Goal: Task Accomplishment & Management: Manage account settings

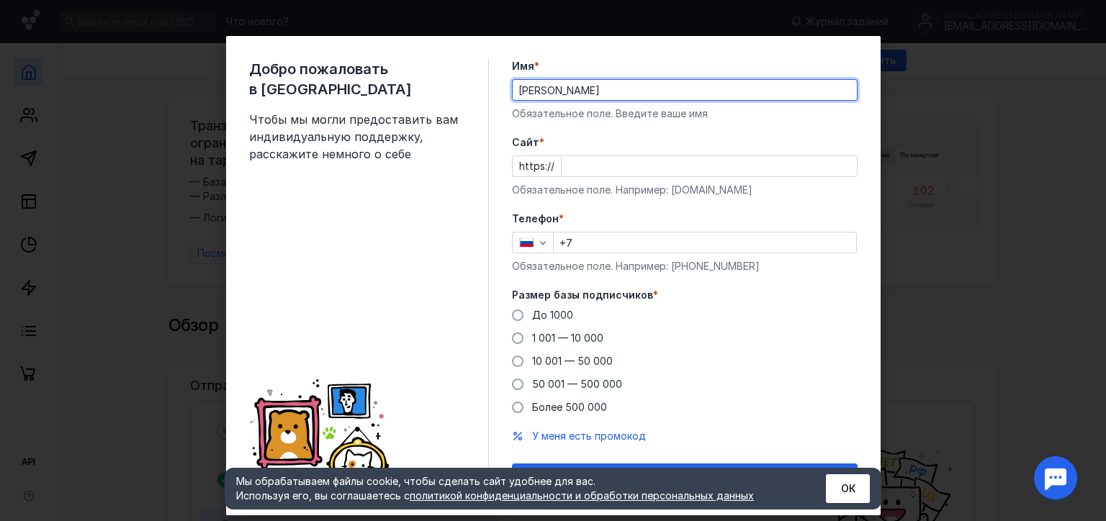
type input "[PERSON_NAME]"
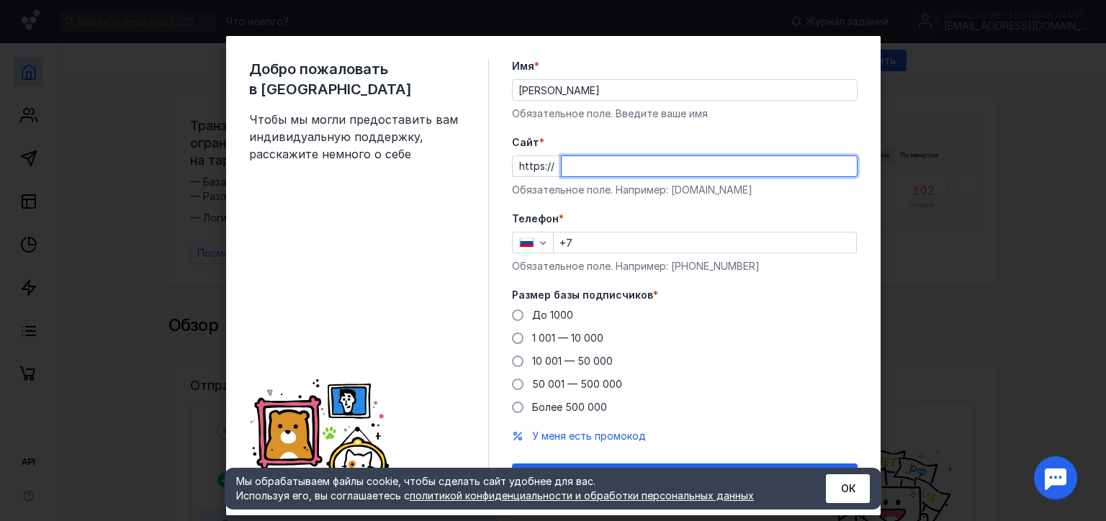
click at [813, 158] on input "Cайт *" at bounding box center [709, 166] width 295 height 20
type input "[DOMAIN_NAME]"
click at [754, 247] on input "+7" at bounding box center [705, 243] width 303 height 20
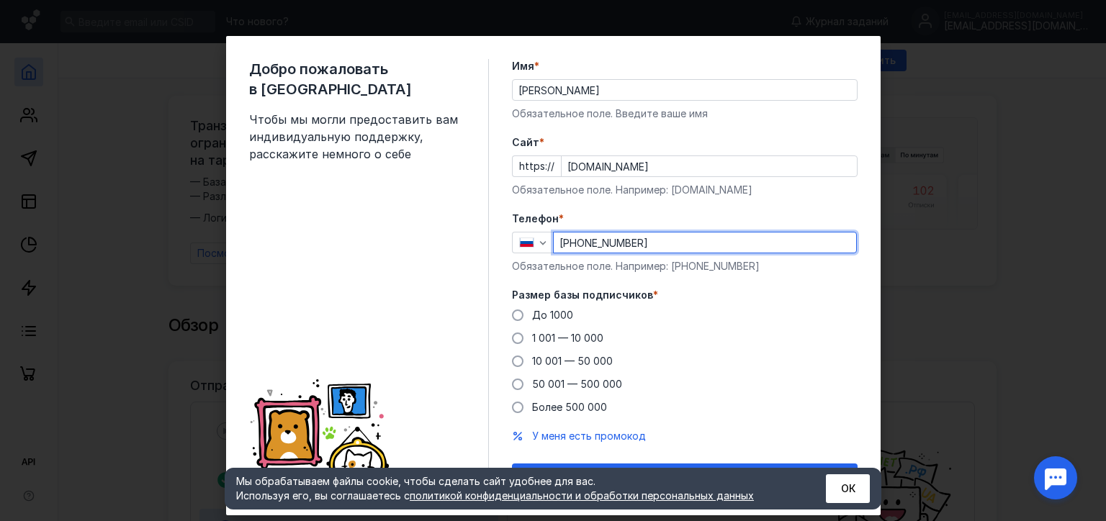
type input "[PHONE_NUMBER]"
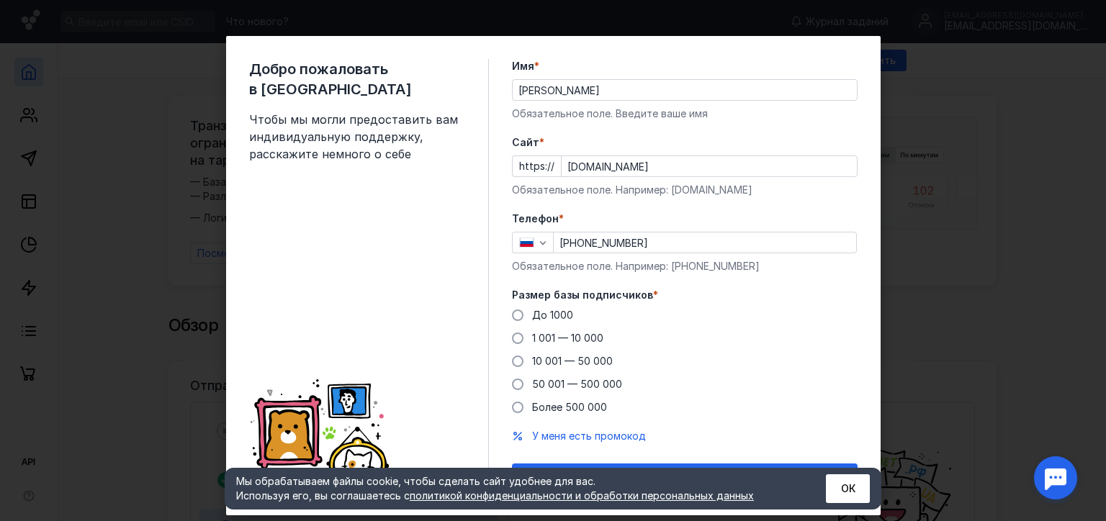
click at [755, 323] on div "До [DATE] 1 001 — 10 000 10 001 — 50 000 50 001 — 500 000 Более 500 000" at bounding box center [685, 361] width 346 height 107
click at [512, 319] on span at bounding box center [518, 316] width 12 height 12
click at [0, 0] on input "До 1000" at bounding box center [0, 0] width 0 height 0
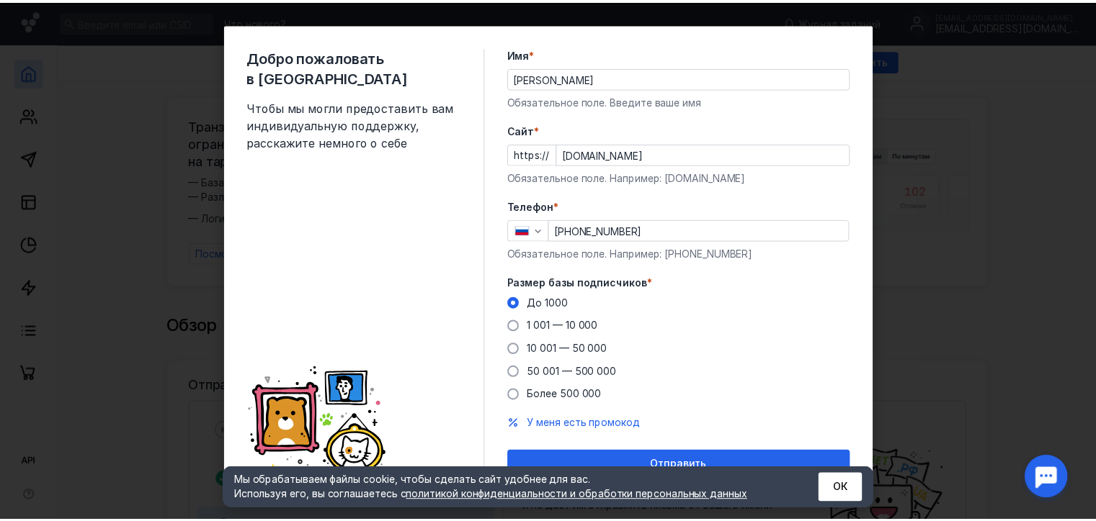
scroll to position [30, 0]
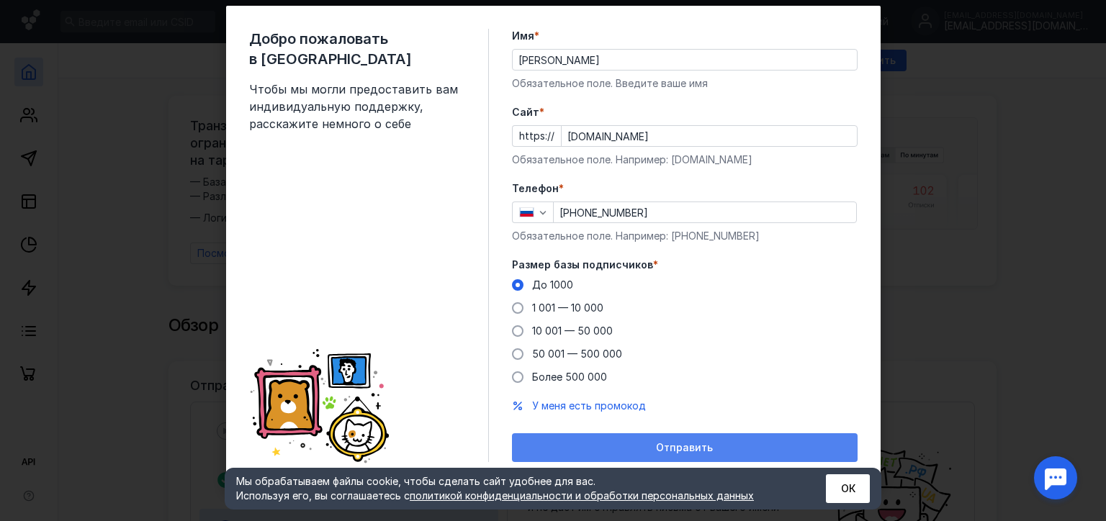
click at [644, 441] on div "Отправить" at bounding box center [685, 448] width 346 height 29
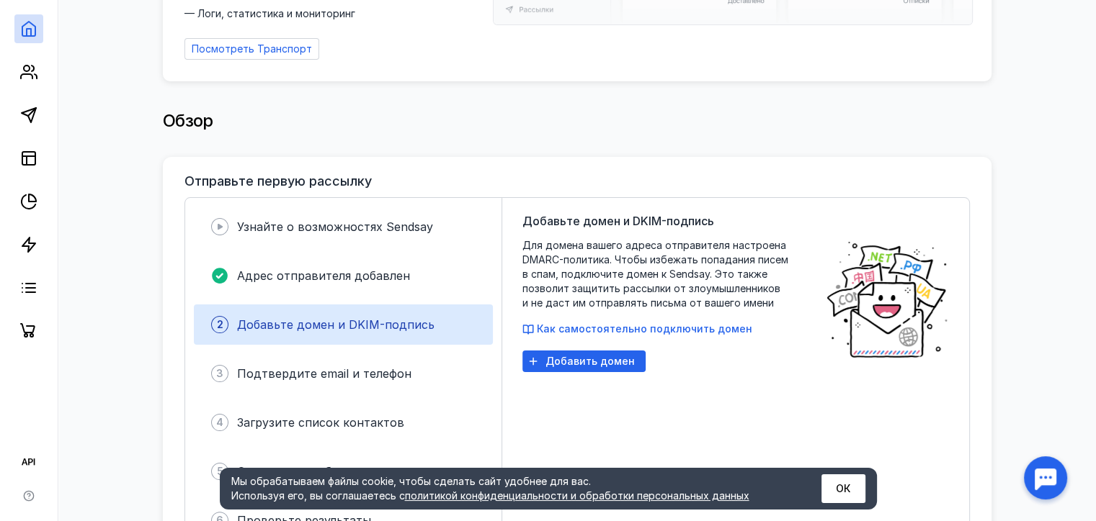
scroll to position [216, 0]
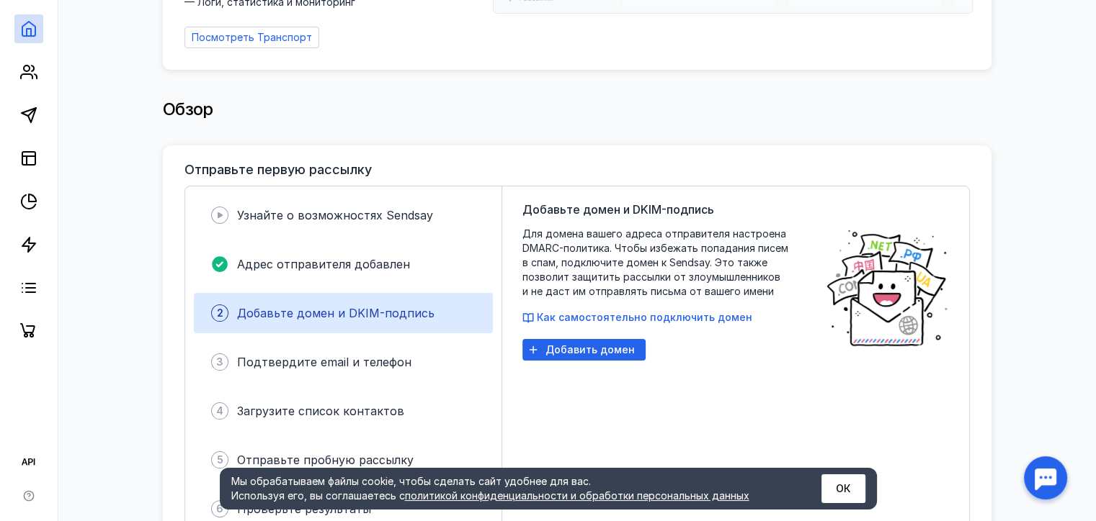
click at [633, 301] on div "Добавьте домен и DKIM-подпись Для домена вашего адреса отправителя настроена DM…" at bounding box center [666, 362] width 288 height 323
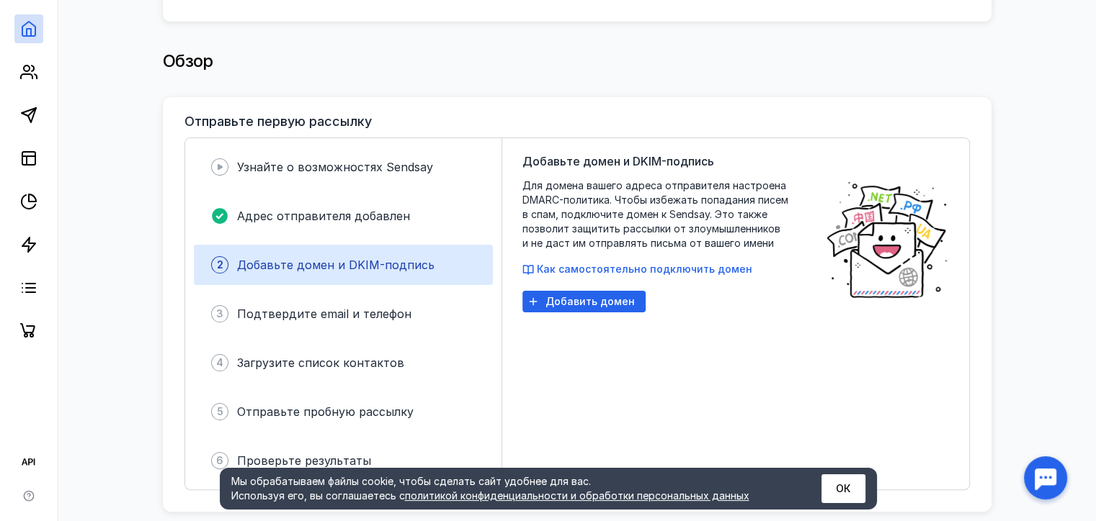
scroll to position [360, 0]
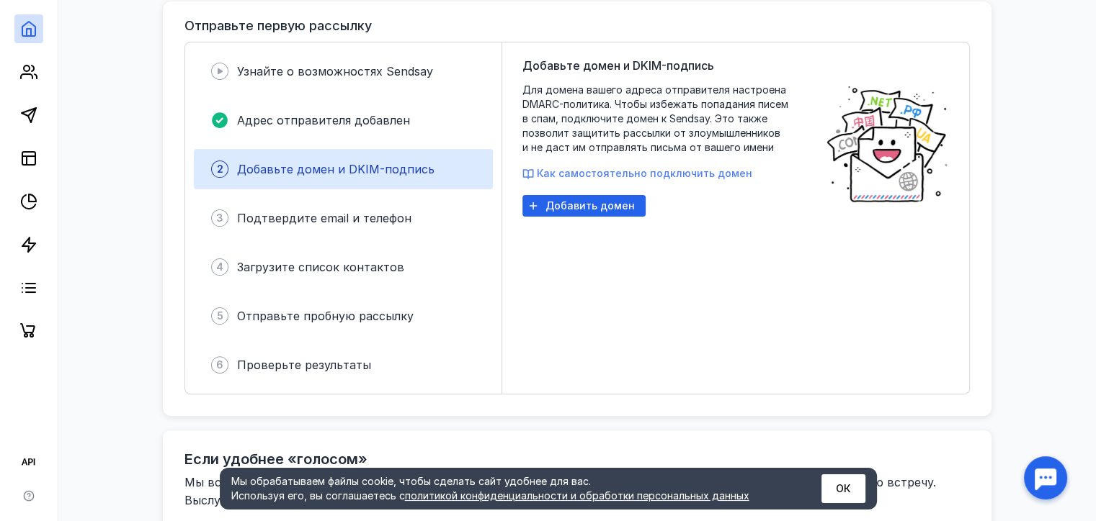
click at [628, 167] on span "Как самостоятельно подключить домен" at bounding box center [644, 173] width 215 height 12
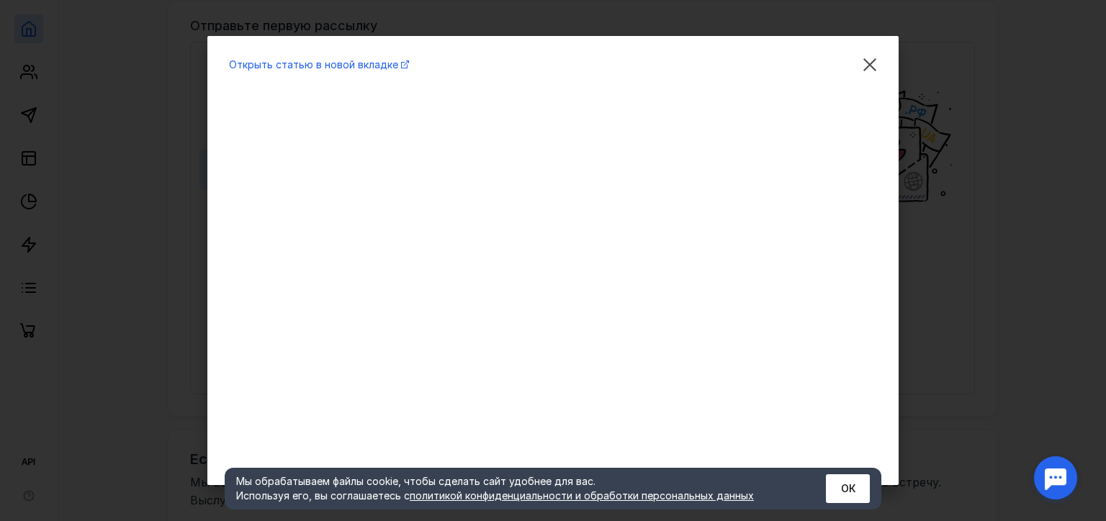
click at [1008, 282] on div "Открыть статью в новой вкладке" at bounding box center [553, 260] width 1106 height 521
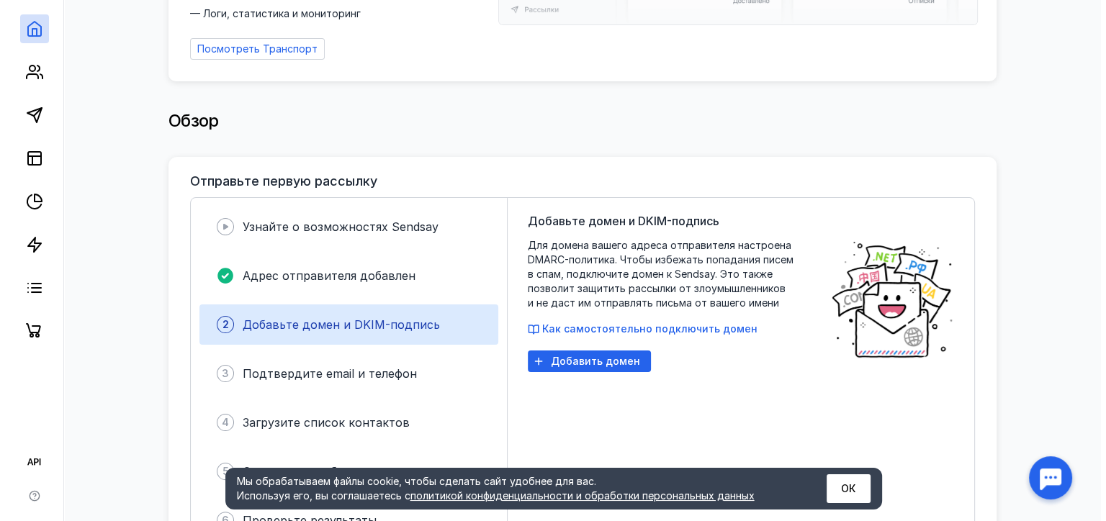
scroll to position [216, 0]
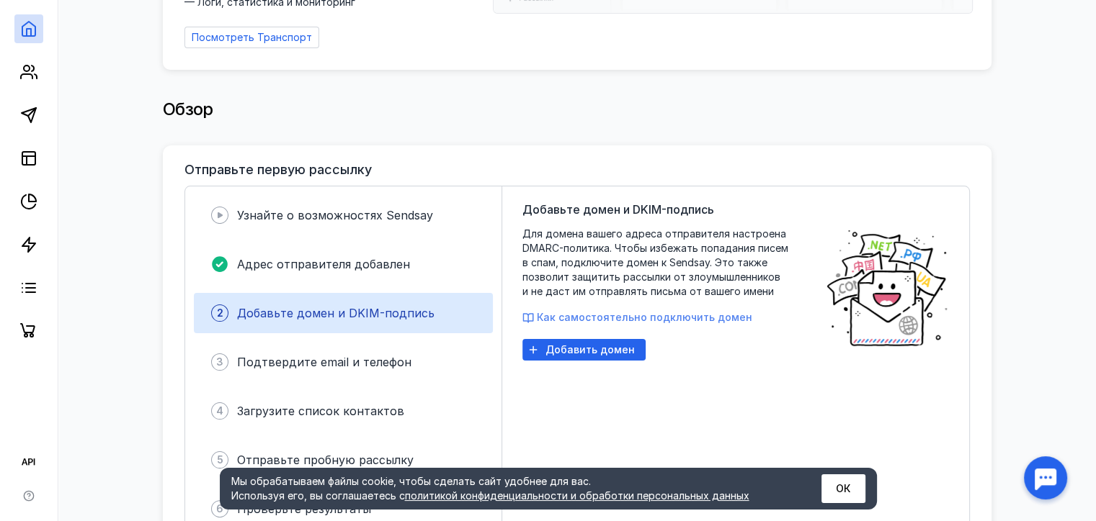
click at [569, 311] on span "Как самостоятельно подключить домен" at bounding box center [644, 317] width 215 height 12
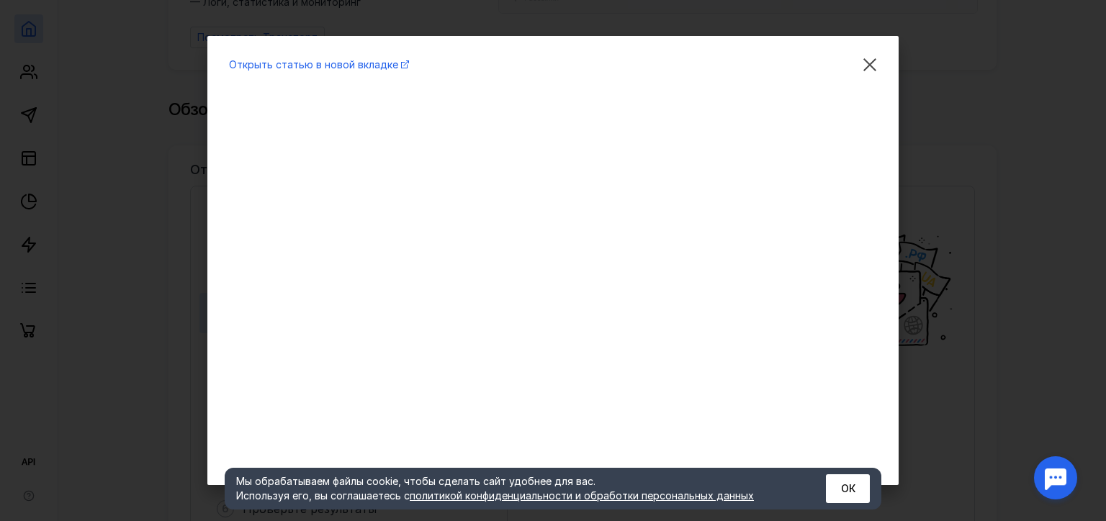
click at [939, 230] on div "Открыть статью в новой вкладке" at bounding box center [553, 260] width 1106 height 521
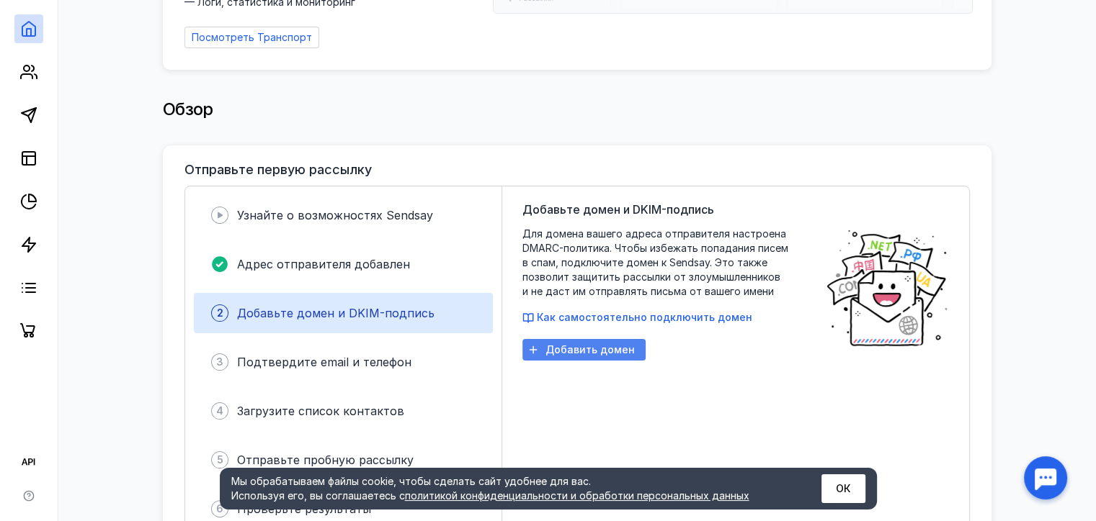
click at [597, 344] on span "Добавить домен" at bounding box center [589, 350] width 89 height 12
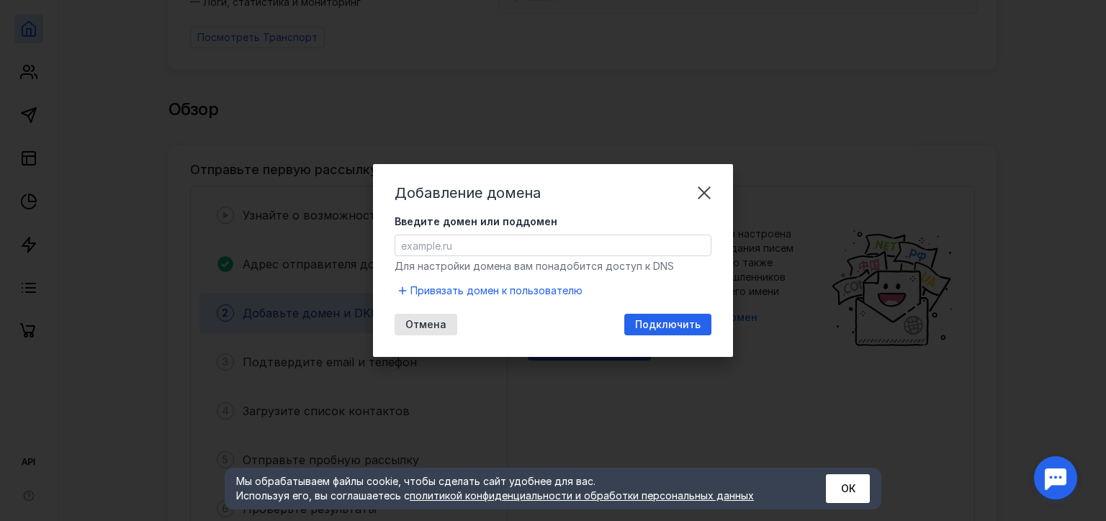
click at [542, 247] on input "Введите домен или поддомен" at bounding box center [552, 246] width 315 height 20
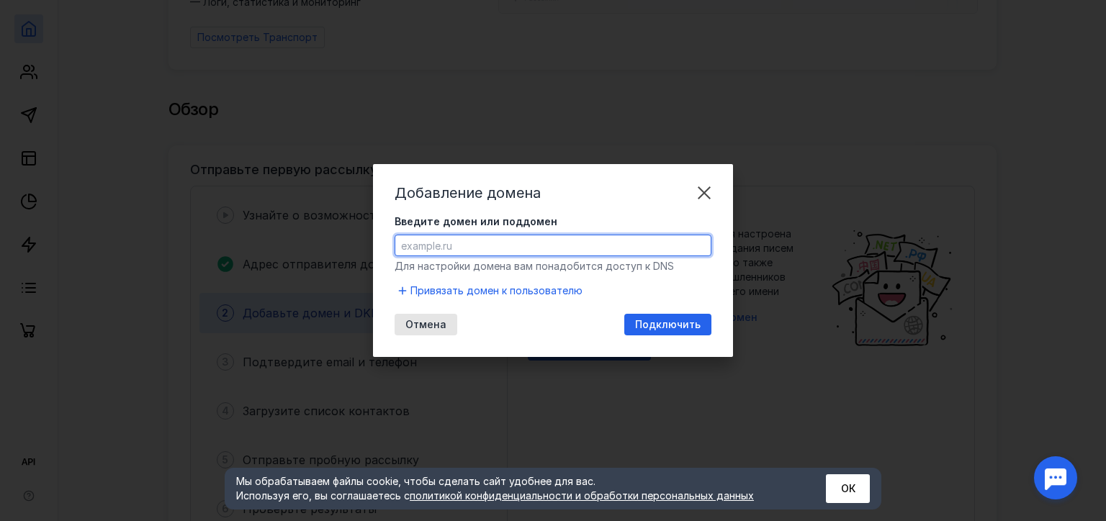
click at [542, 245] on input "Введите домен или поддомен" at bounding box center [552, 246] width 315 height 20
type input "[DOMAIN_NAME]"
click at [644, 323] on span "Подключить" at bounding box center [668, 325] width 66 height 12
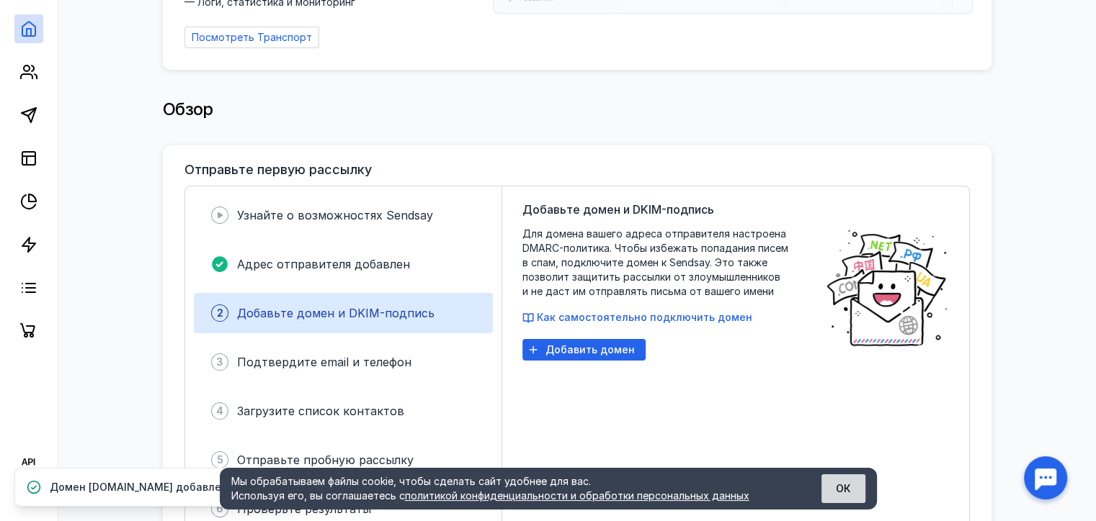
click at [838, 490] on button "ОК" at bounding box center [843, 489] width 44 height 29
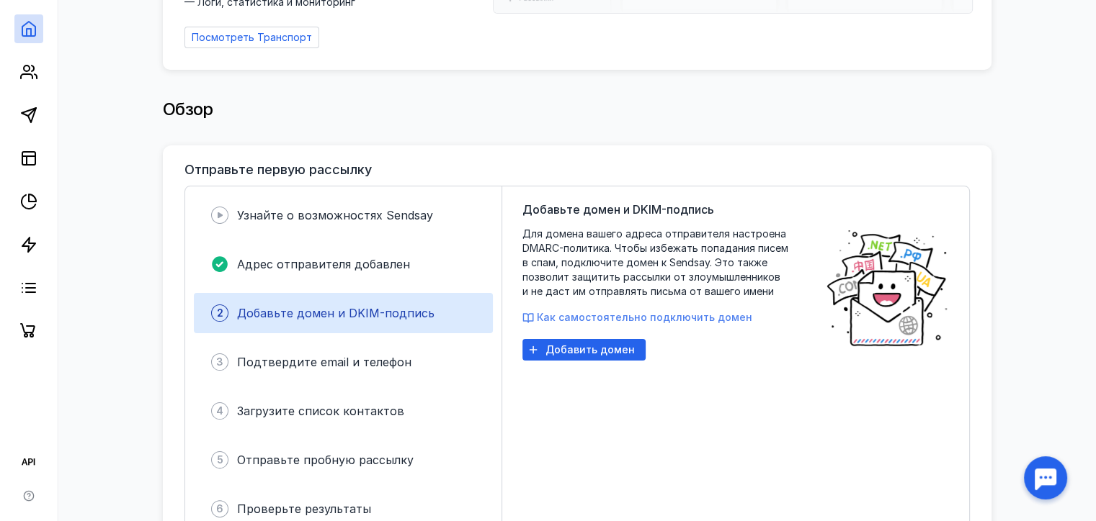
click at [642, 311] on span "Как самостоятельно подключить домен" at bounding box center [644, 317] width 215 height 12
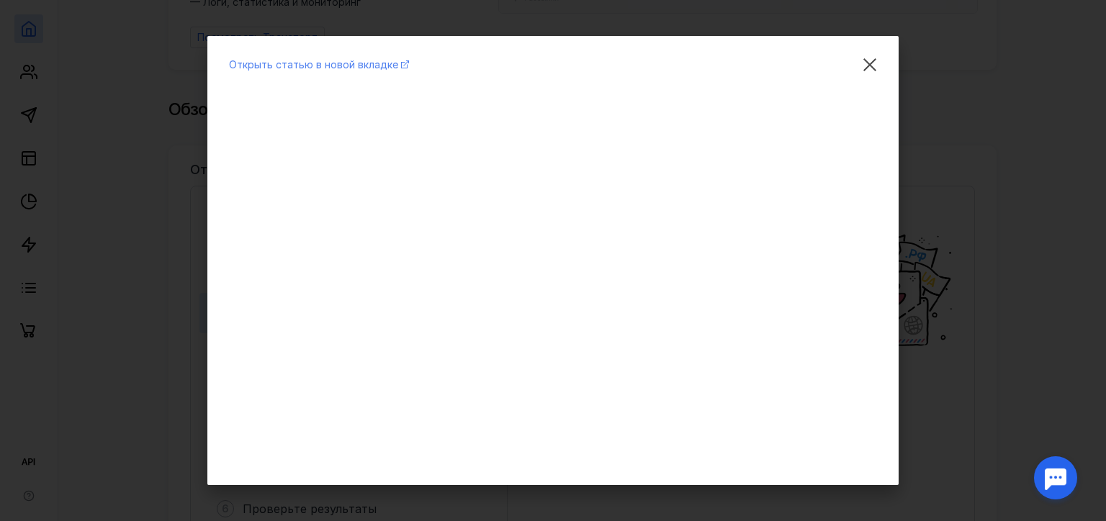
click at [267, 63] on span "Открыть статью в новой вкладке" at bounding box center [313, 64] width 169 height 12
click at [965, 125] on div "Открыть статью в новой вкладке" at bounding box center [553, 260] width 1106 height 521
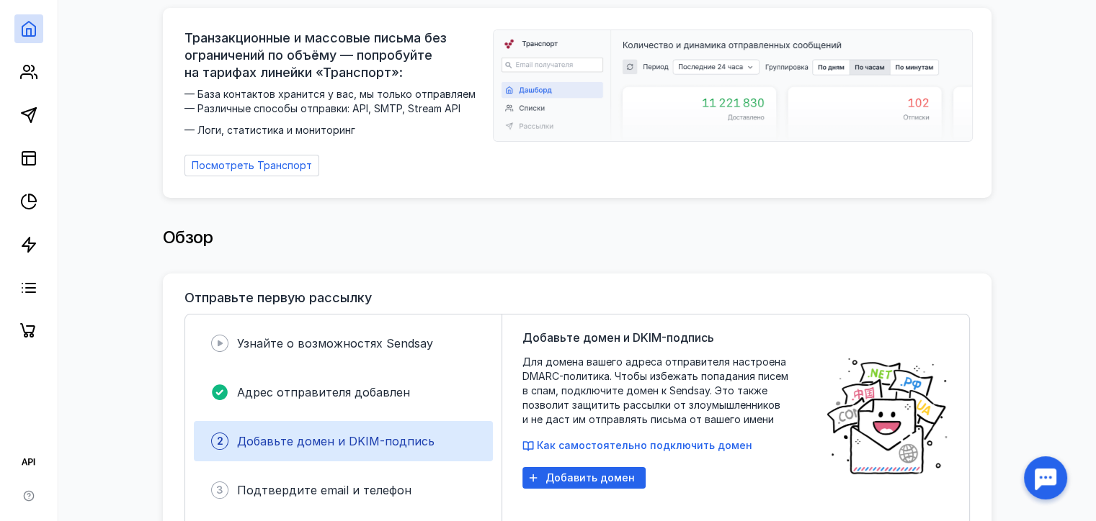
scroll to position [0, 0]
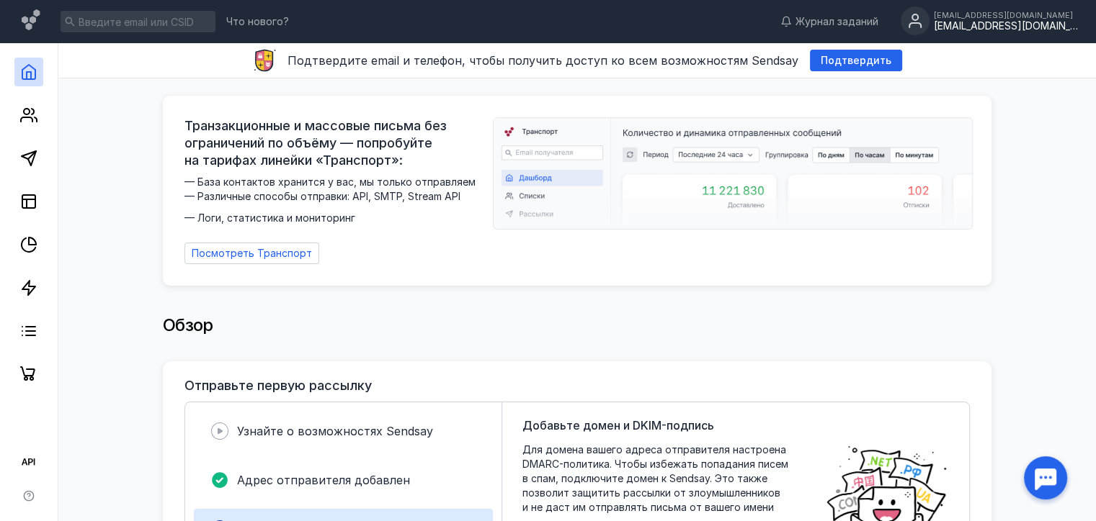
click at [1003, 24] on div "[EMAIL_ADDRESS][DOMAIN_NAME]" at bounding box center [1005, 26] width 144 height 12
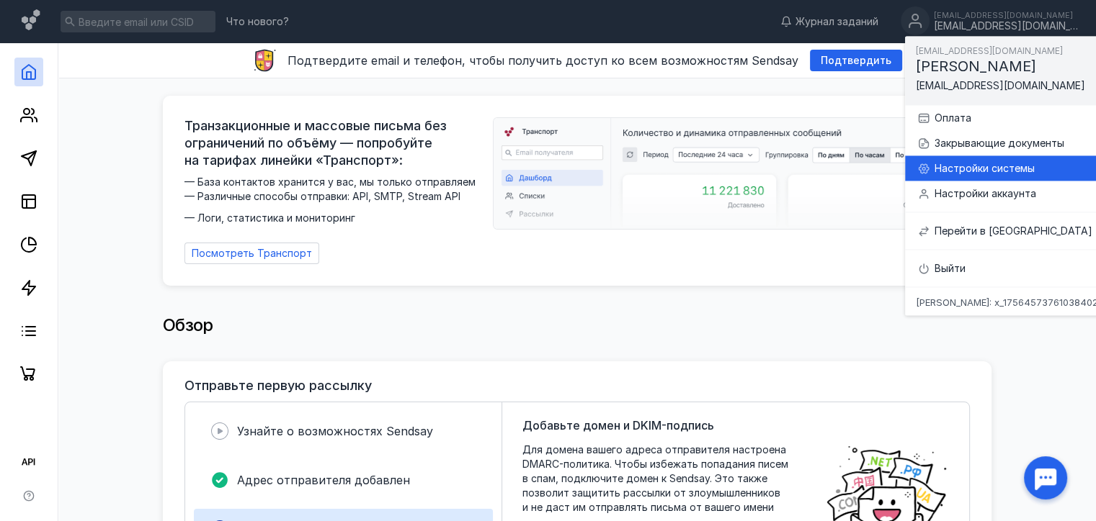
click at [990, 158] on div "Настройки системы" at bounding box center [1014, 168] width 196 height 25
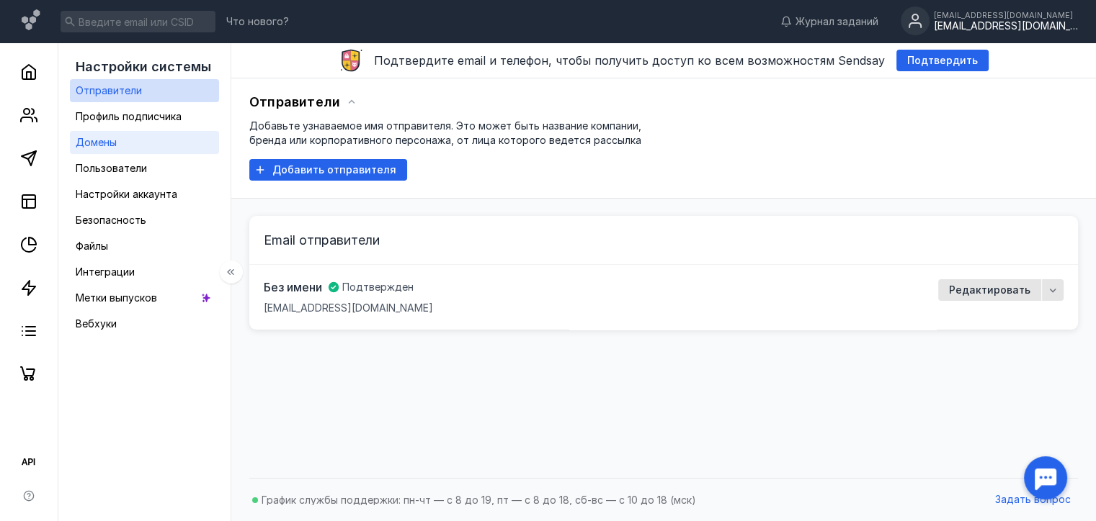
click at [182, 144] on link "Домены" at bounding box center [144, 142] width 149 height 23
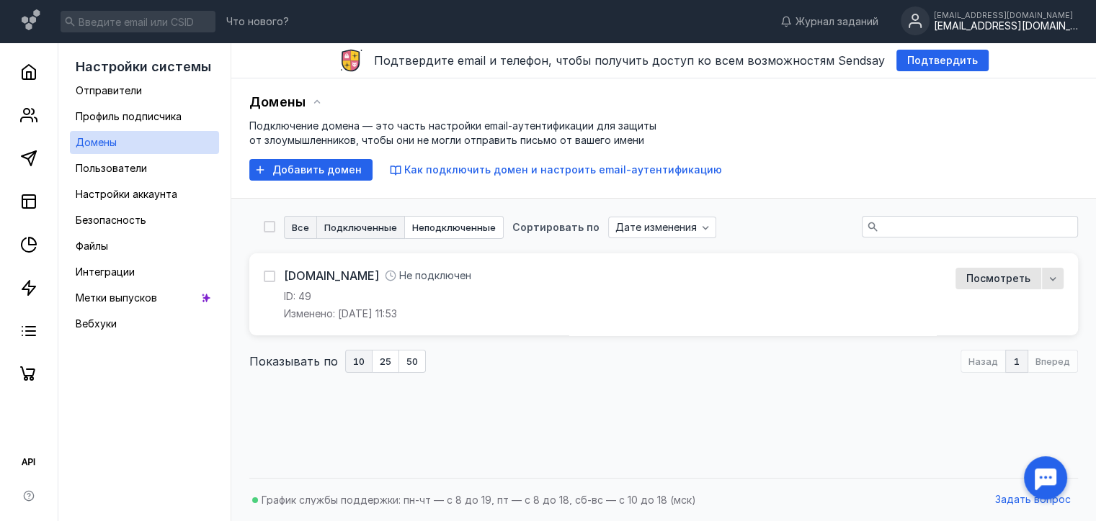
click at [337, 230] on span "Подключенные" at bounding box center [360, 227] width 73 height 9
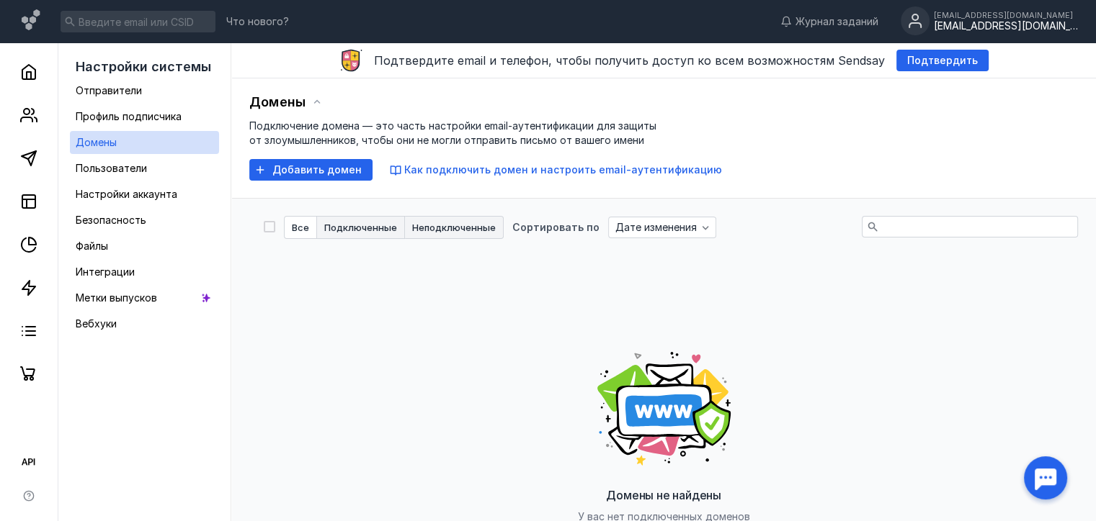
click at [428, 225] on span "Неподключенные" at bounding box center [454, 227] width 84 height 9
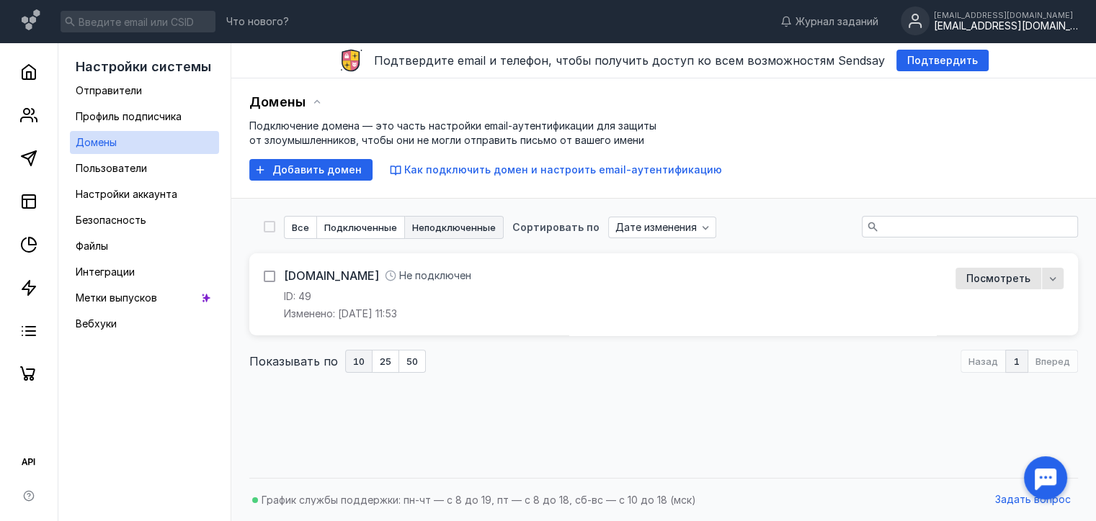
click at [265, 274] on icon at bounding box center [269, 277] width 10 height 10
click at [265, 274] on input "checkbox" at bounding box center [268, 273] width 9 height 9
checkbox input "true"
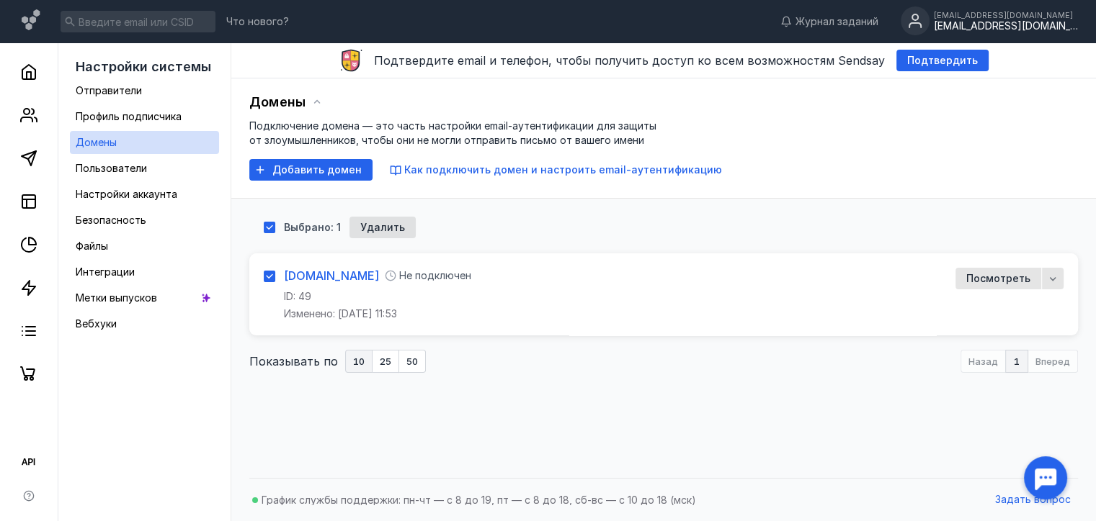
click at [327, 271] on link "[DOMAIN_NAME]" at bounding box center [331, 276] width 95 height 16
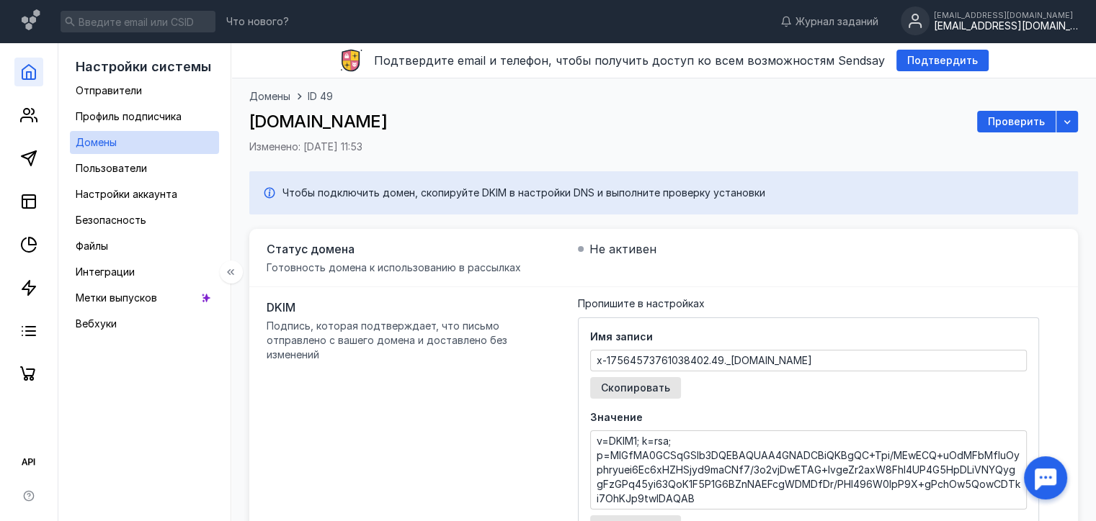
click at [37, 84] on link at bounding box center [28, 72] width 29 height 29
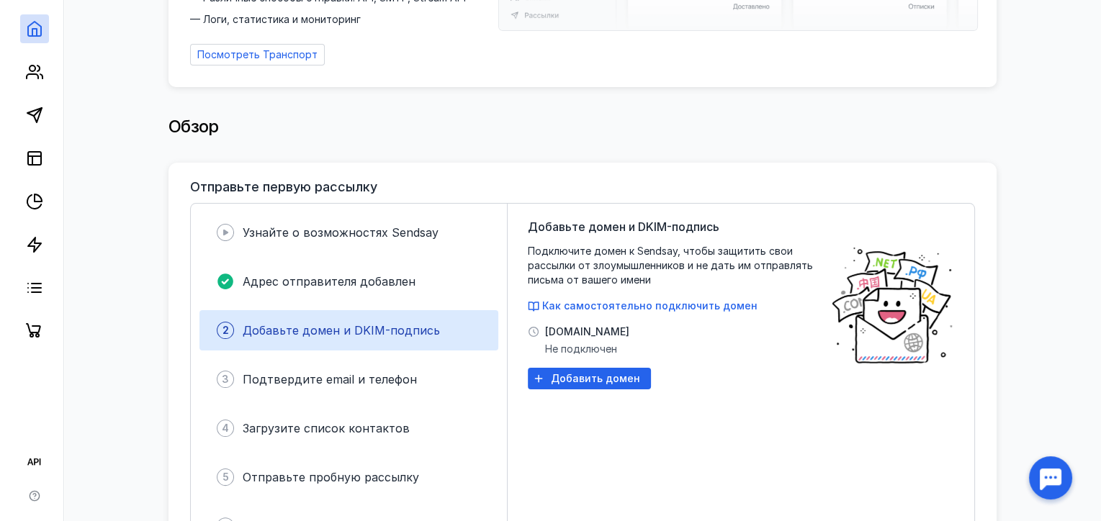
scroll to position [216, 0]
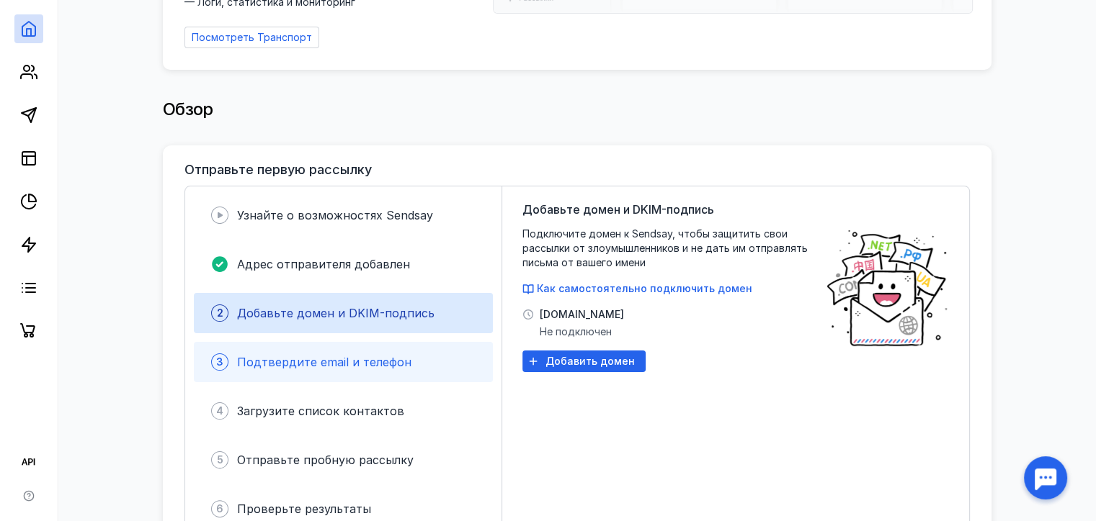
click at [411, 346] on div "3 Подтвердите email и телефон" at bounding box center [343, 362] width 299 height 40
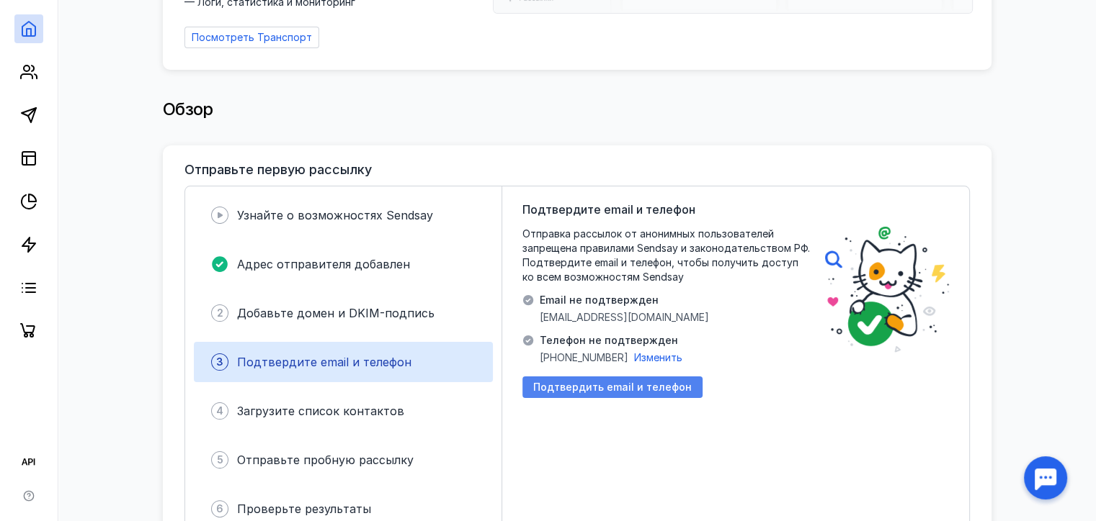
click at [650, 382] on span "Подтвердить email и телефон" at bounding box center [612, 388] width 158 height 12
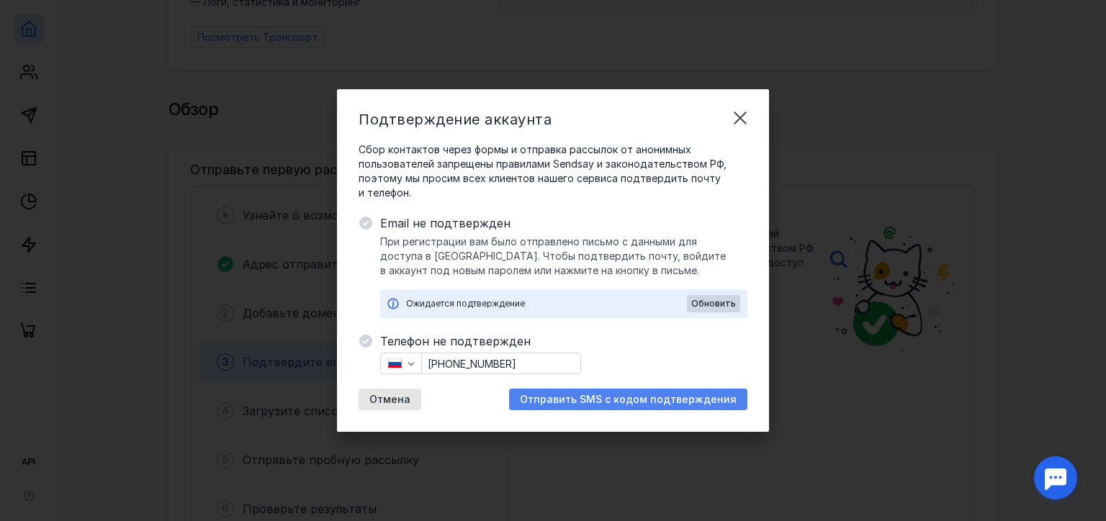
click at [642, 408] on div "Отправить SMS с кодом подтверждения" at bounding box center [628, 400] width 238 height 22
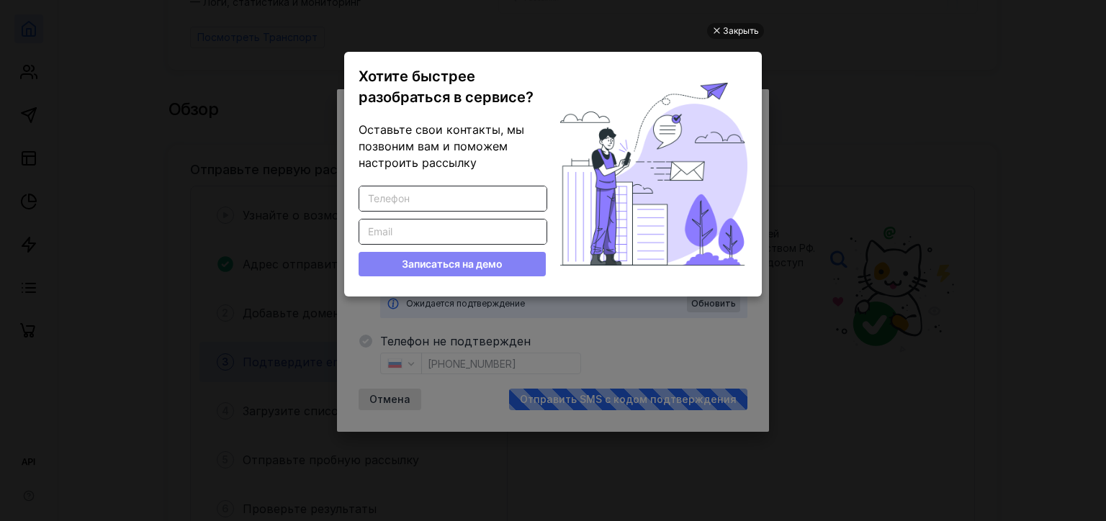
scroll to position [0, 0]
click at [730, 20] on div "Закрыть Хотите быстрее разобраться в сервисе? Оставьте свои контакты, мы позвон…" at bounding box center [553, 243] width 432 height 485
click at [740, 32] on div "Закрыть" at bounding box center [741, 31] width 36 height 16
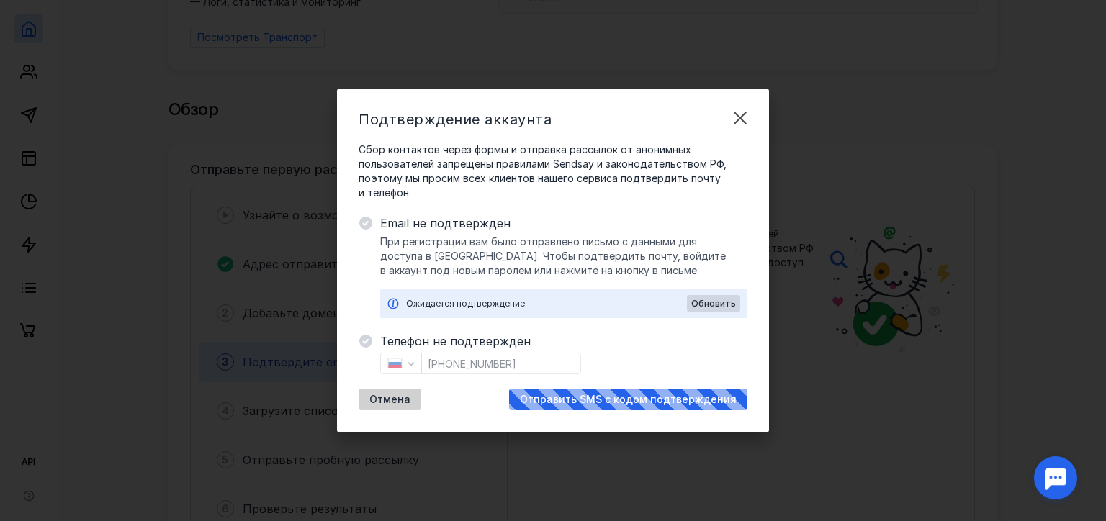
click at [377, 403] on span "Отмена" at bounding box center [389, 400] width 41 height 12
